Goal: Task Accomplishment & Management: Manage account settings

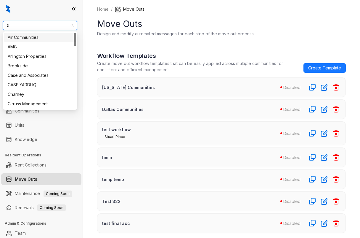
type input "**"
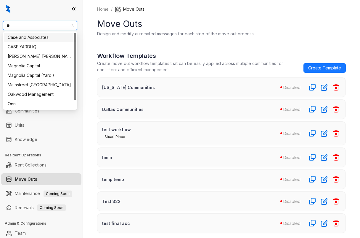
click at [32, 37] on div "Case and Associates" at bounding box center [40, 37] width 65 height 7
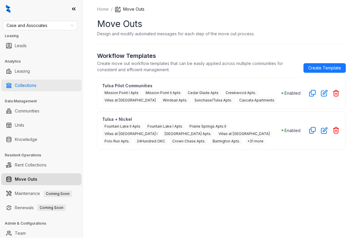
click at [36, 81] on link "Collections" at bounding box center [26, 85] width 22 height 12
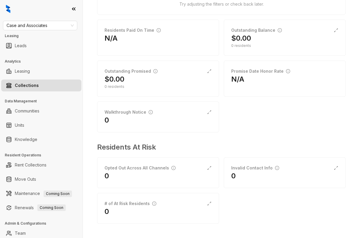
scroll to position [93, 0]
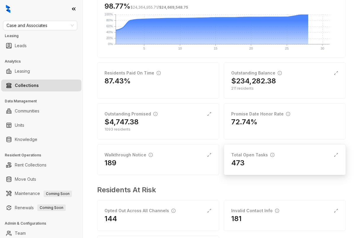
click at [265, 166] on div "473" at bounding box center [284, 162] width 107 height 9
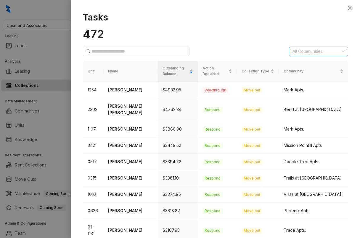
click at [314, 49] on div at bounding box center [315, 51] width 51 height 8
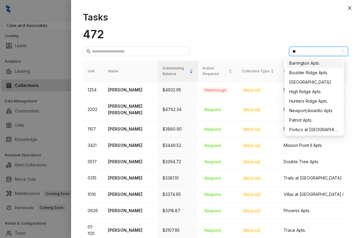
type input "**"
type input "***"
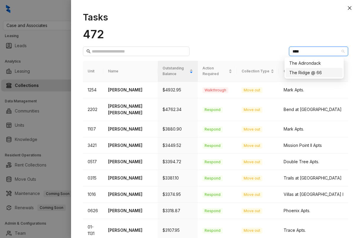
click at [300, 72] on div "The Ridge @ 66" at bounding box center [314, 72] width 50 height 7
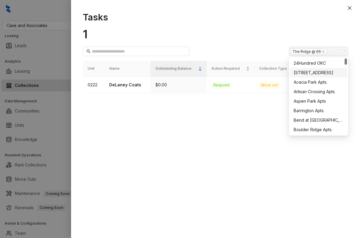
click at [223, 28] on h1 "1" at bounding box center [215, 34] width 265 height 14
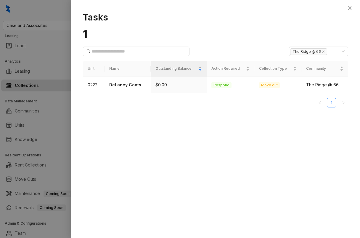
click at [13, 54] on div at bounding box center [180, 119] width 360 height 238
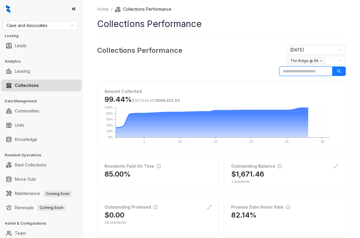
click at [282, 71] on input "search" at bounding box center [305, 70] width 53 height 9
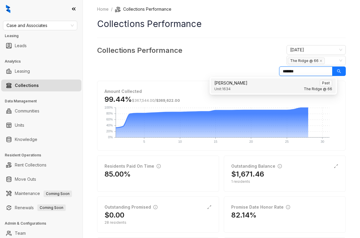
click at [280, 88] on div "Unit: 1634 The Ridge @ 66" at bounding box center [273, 89] width 118 height 6
type input "*******"
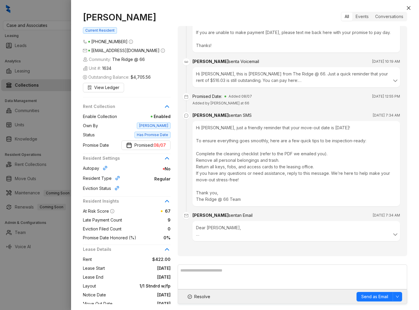
scroll to position [65, 0]
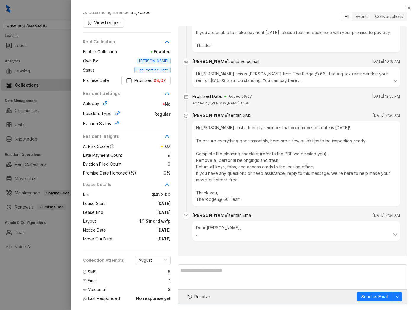
click at [34, 80] on div at bounding box center [209, 155] width 419 height 310
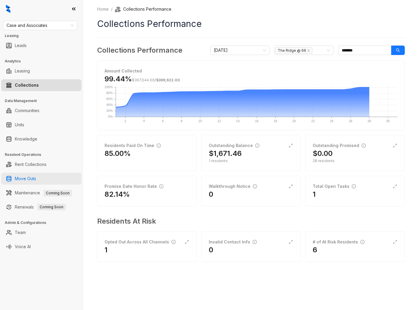
click at [31, 177] on link "Move Outs" at bounding box center [25, 179] width 21 height 12
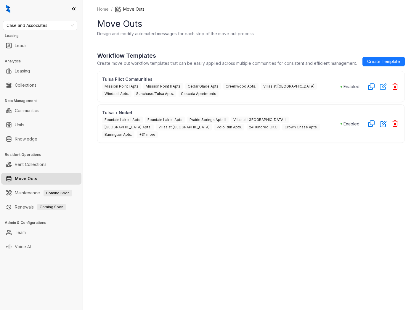
click at [360, 90] on icon "button" at bounding box center [383, 86] width 7 height 7
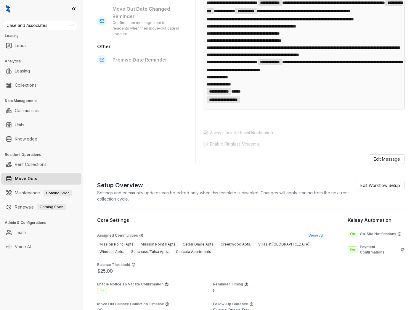
scroll to position [380, 0]
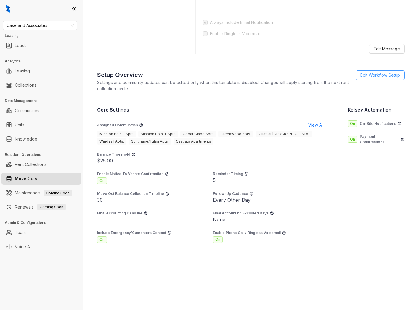
click at [360, 76] on span "Edit Workflow Setup" at bounding box center [381, 75] width 40 height 7
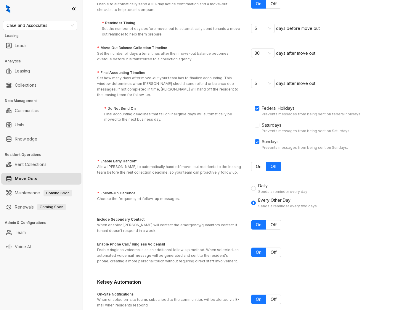
scroll to position [196, 0]
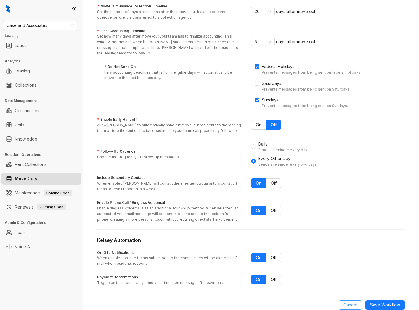
click at [339, 237] on button "Cancel" at bounding box center [350, 305] width 23 height 9
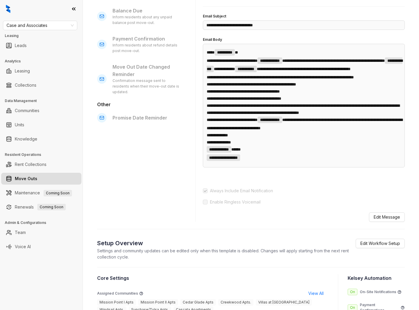
scroll to position [380, 0]
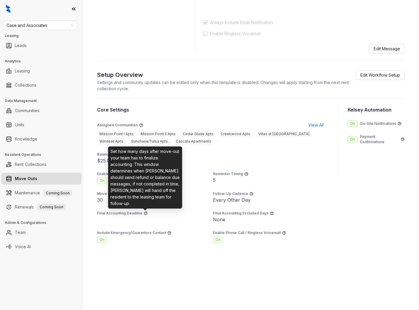
click at [145, 214] on icon at bounding box center [146, 214] width 4 height 4
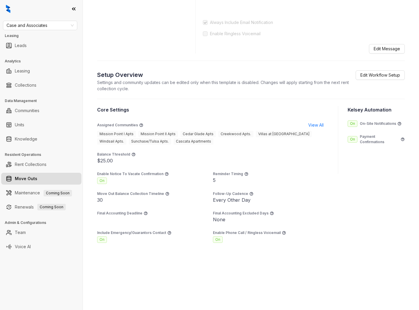
click at [32, 174] on link "Move Outs" at bounding box center [26, 179] width 23 height 12
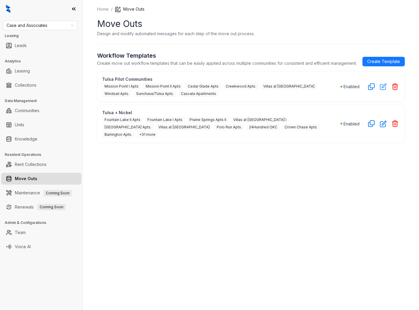
click at [360, 90] on icon "button" at bounding box center [383, 86] width 7 height 7
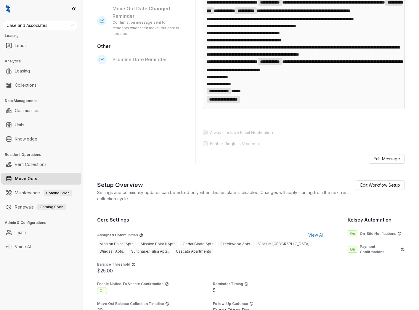
scroll to position [380, 0]
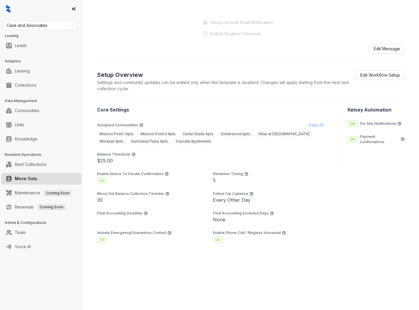
click at [309, 129] on span "View All" at bounding box center [315, 125] width 15 height 7
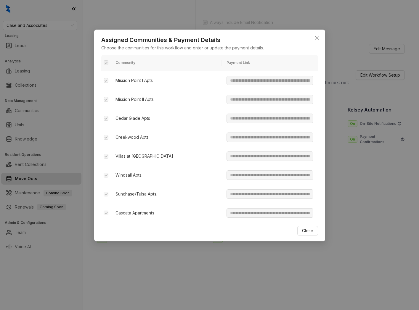
click at [318, 43] on div "**********" at bounding box center [209, 136] width 231 height 212
click at [318, 35] on button "Close" at bounding box center [316, 37] width 9 height 9
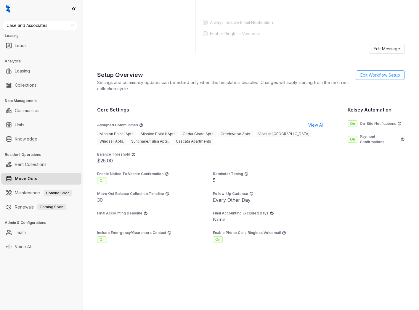
click at [360, 80] on link "Edit Workflow Setup" at bounding box center [380, 75] width 49 height 9
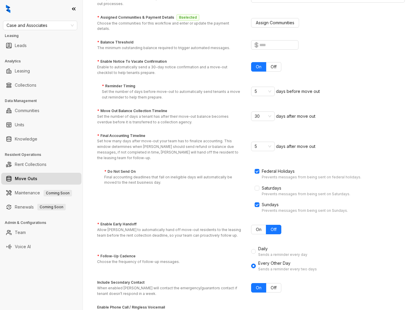
scroll to position [87, 0]
